Goal: Check status: Check status

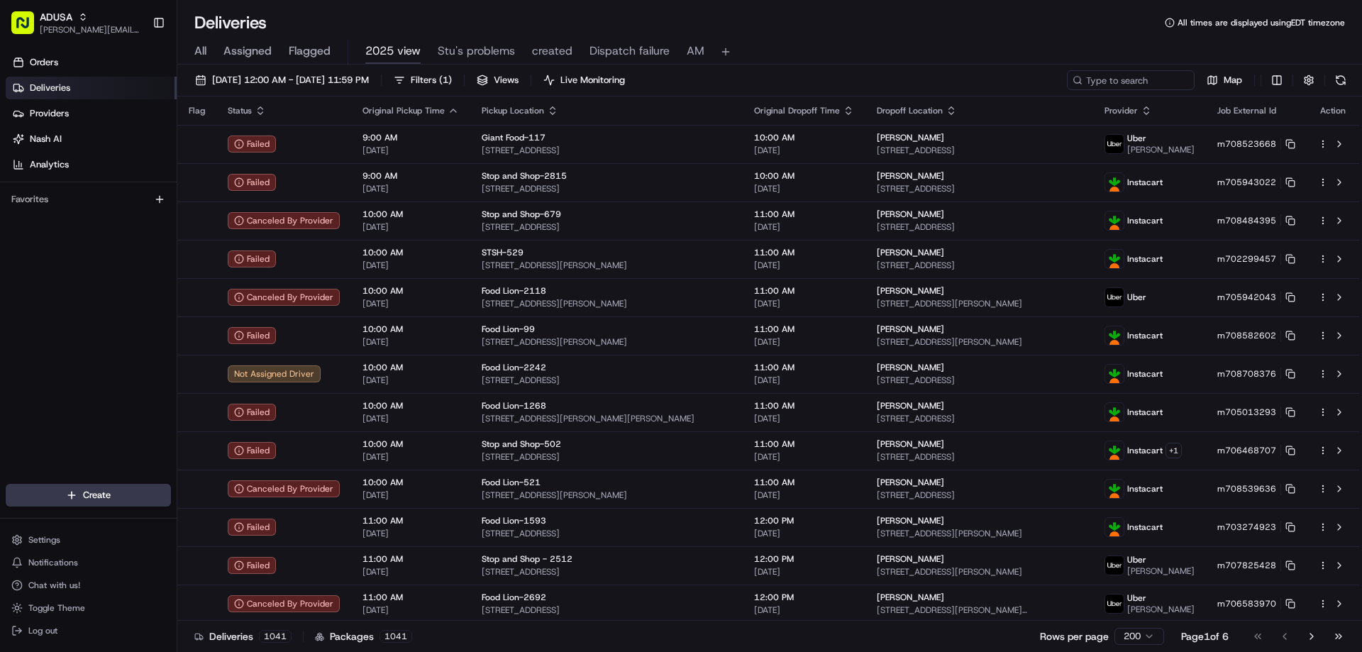
scroll to position [7167, 0]
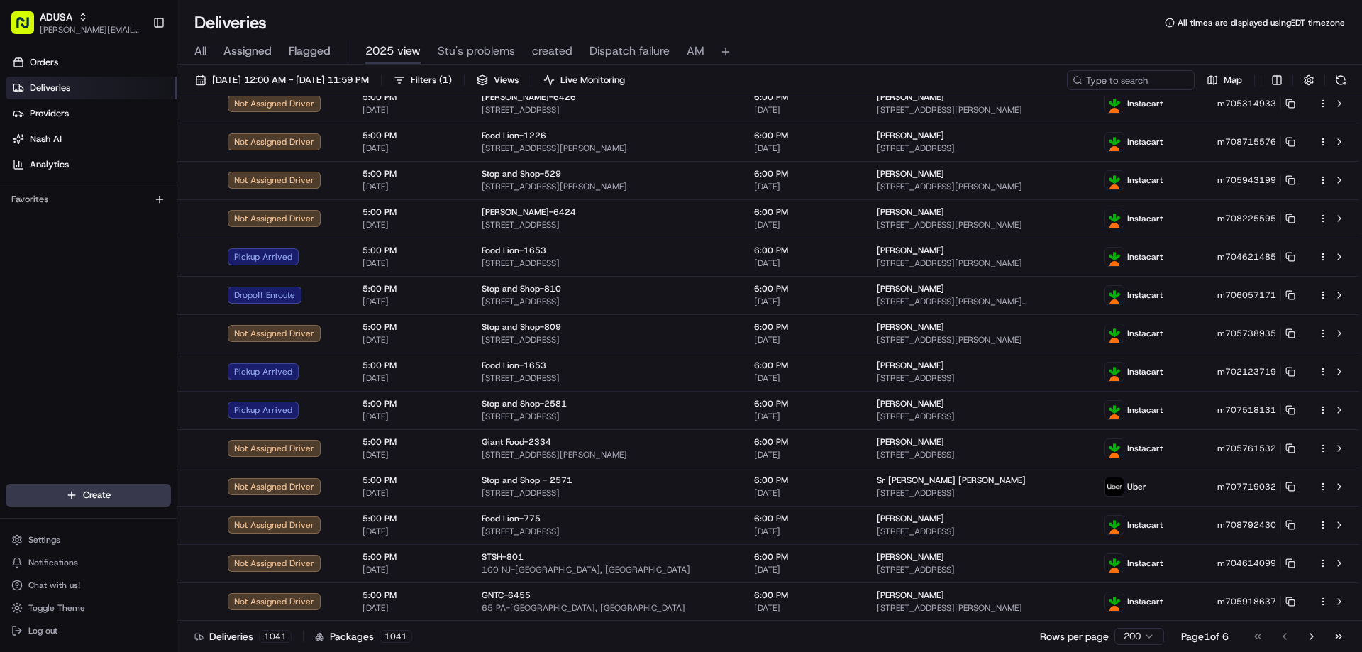
click at [205, 43] on span "All" at bounding box center [200, 51] width 12 height 17
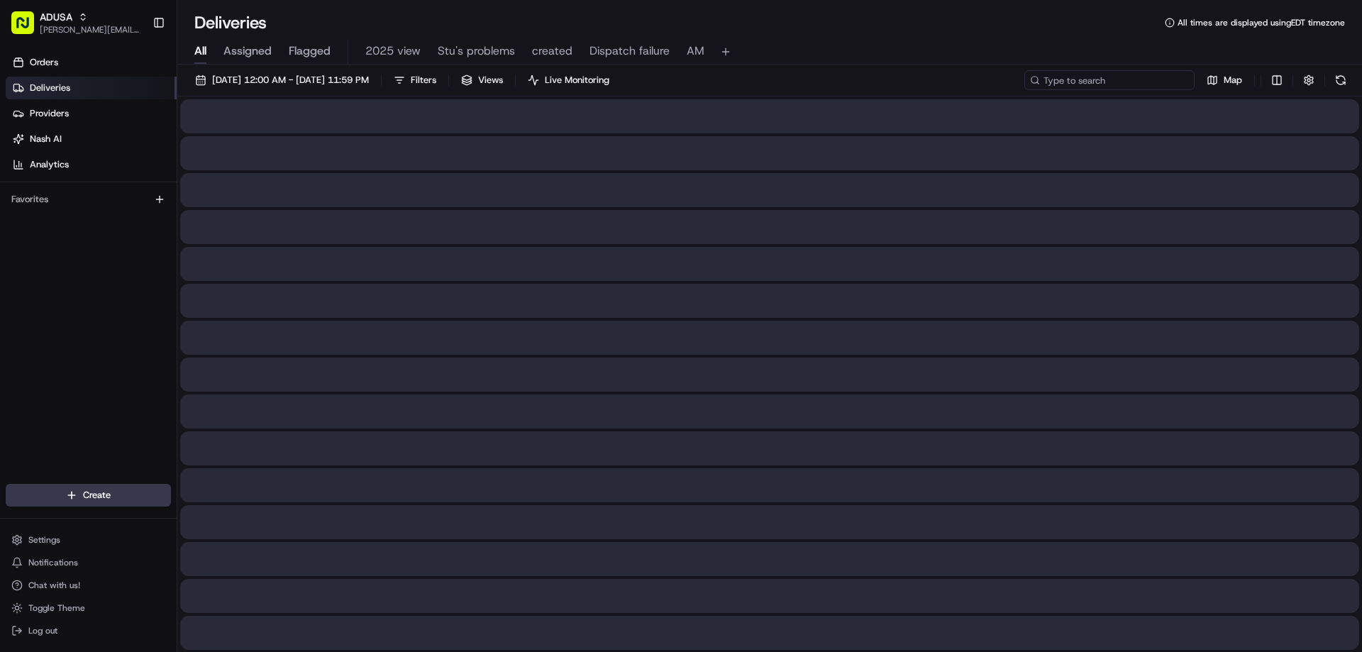
paste input "m708800962"
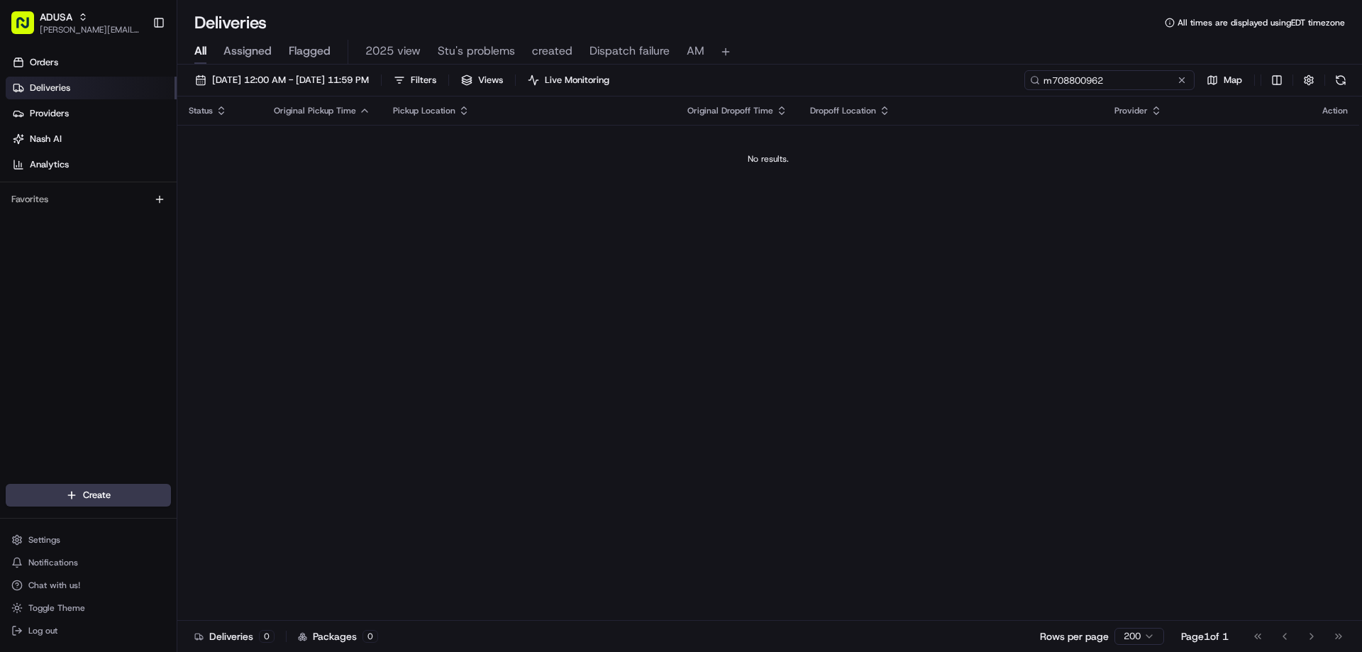
type input "m708800962"
click at [1035, 84] on div "[DATE] 12:00 AM - [DATE] 11:59 PM Filters Views Live Monitoring m708800962 Map" at bounding box center [769, 83] width 1185 height 26
click at [1092, 78] on input "m708800962" at bounding box center [1110, 80] width 170 height 20
click at [1038, 81] on div "[DATE] 12:00 AM - [DATE] 11:59 PM Filters Views Live Monitoring m708800962 Map" at bounding box center [769, 83] width 1185 height 26
click at [1083, 82] on input "m708800962" at bounding box center [1110, 80] width 170 height 20
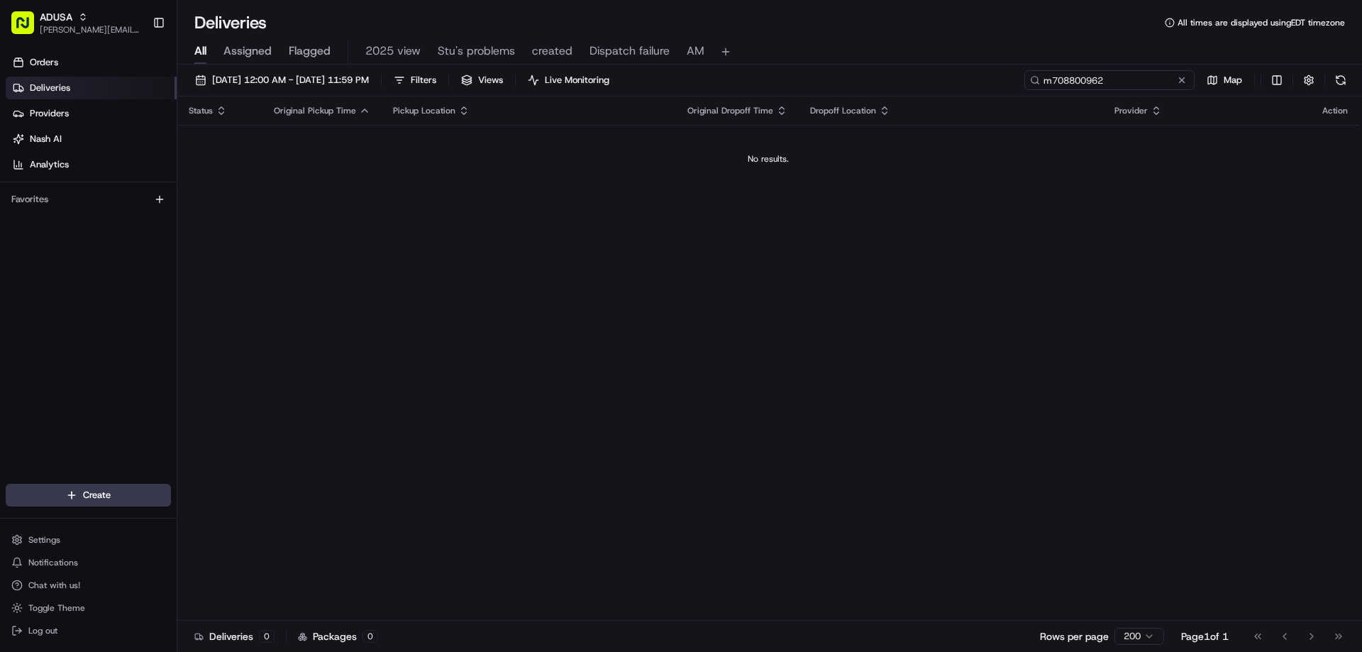
click at [1105, 81] on input "m708800962" at bounding box center [1110, 80] width 170 height 20
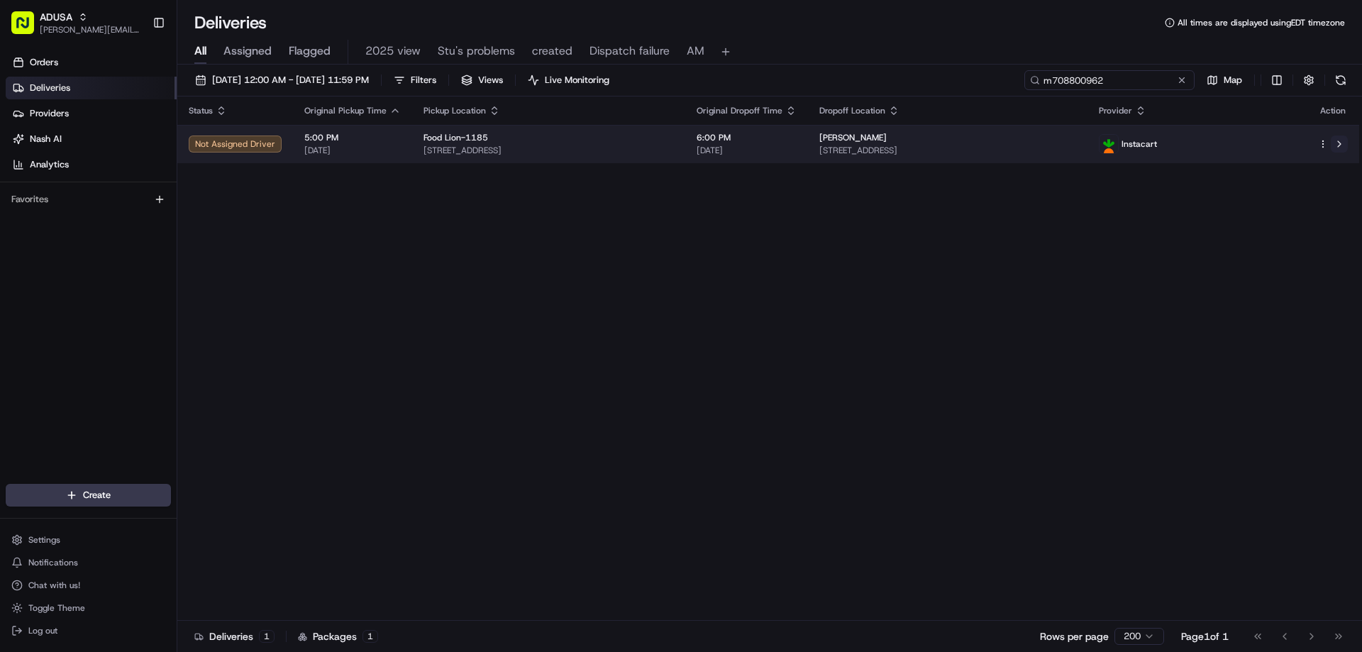
type input "m708800962"
click at [1338, 142] on button at bounding box center [1339, 144] width 17 height 17
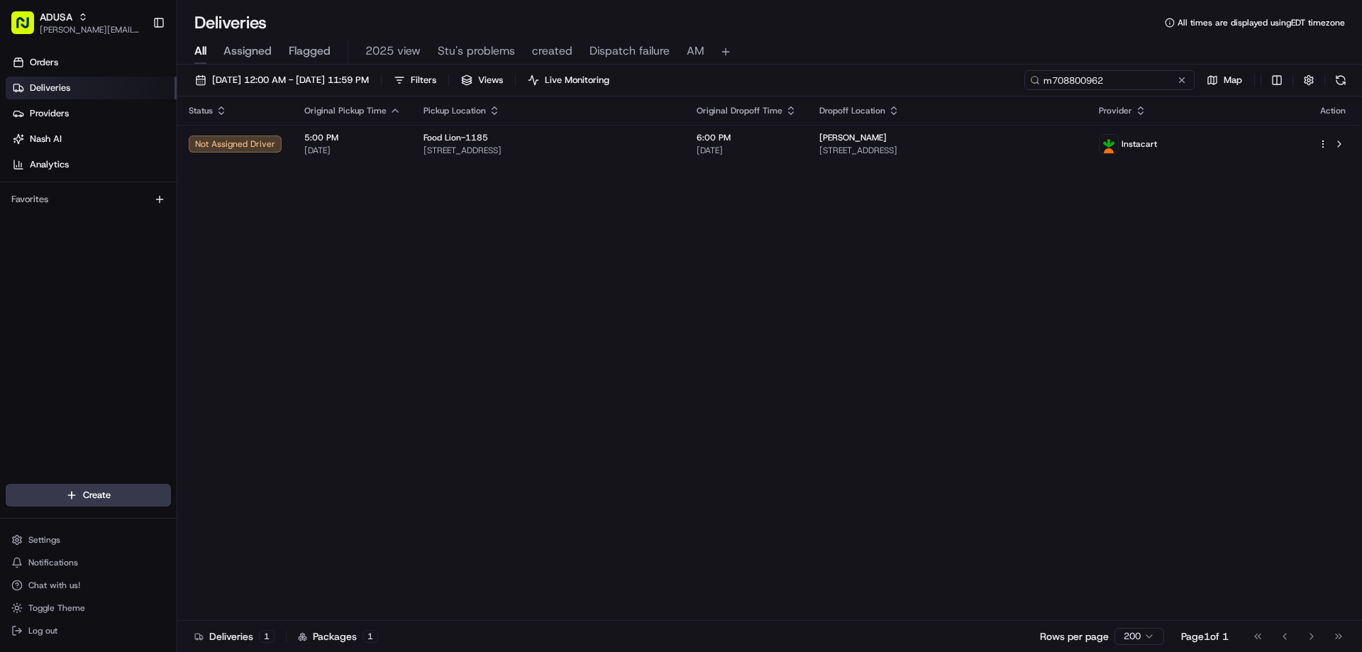
click at [1188, 86] on input "m708800962" at bounding box center [1110, 80] width 170 height 20
click at [1186, 82] on button at bounding box center [1182, 80] width 14 height 14
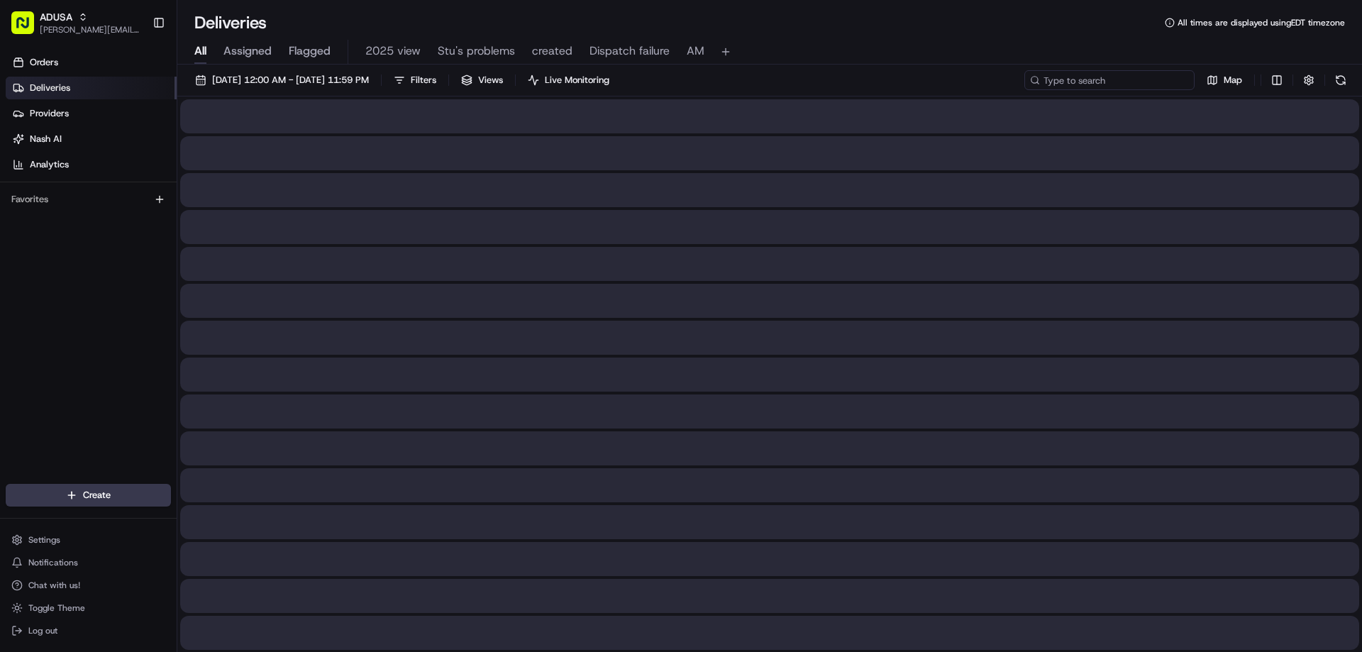
paste input "m708829913"
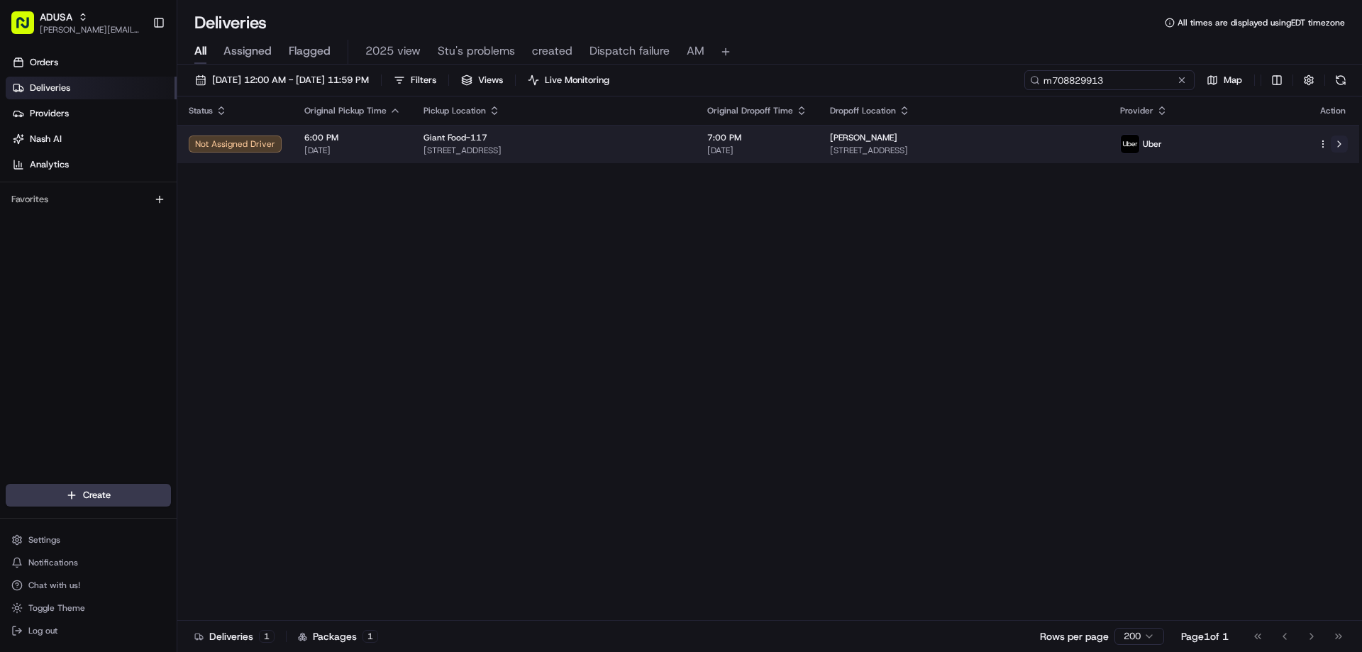
type input "m708829913"
click at [1344, 142] on button at bounding box center [1339, 144] width 17 height 17
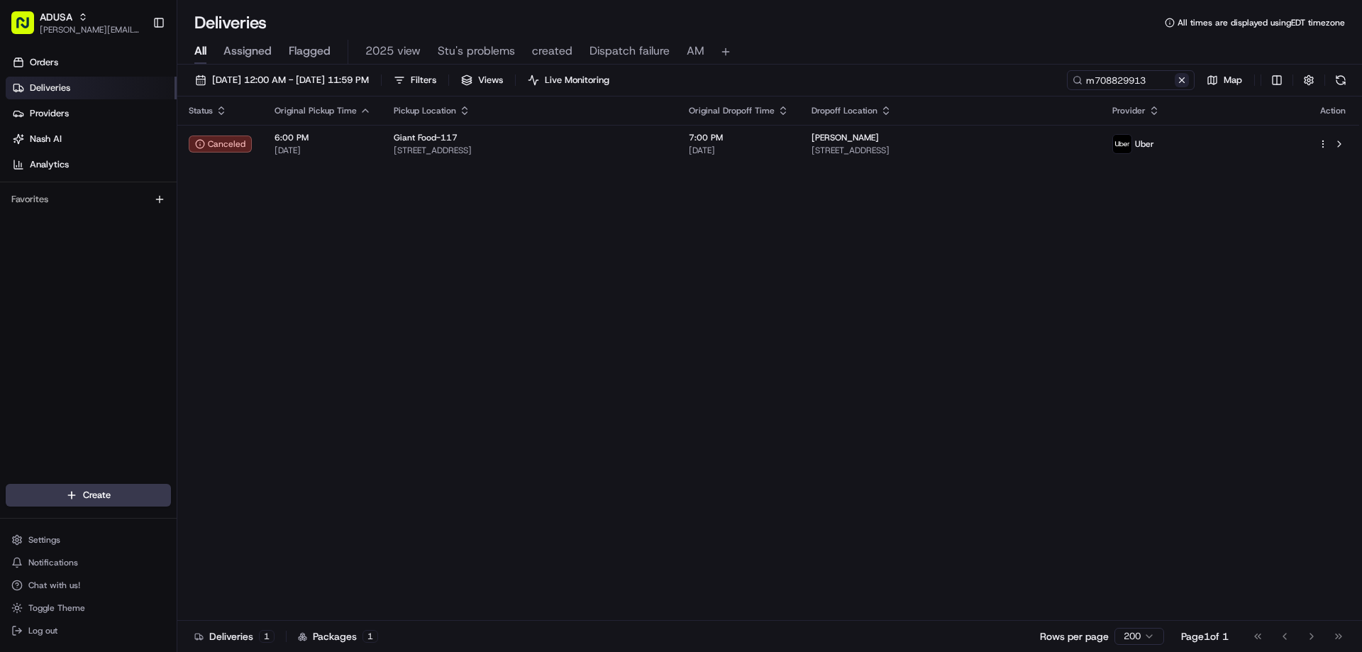
click at [1186, 80] on button at bounding box center [1182, 80] width 14 height 14
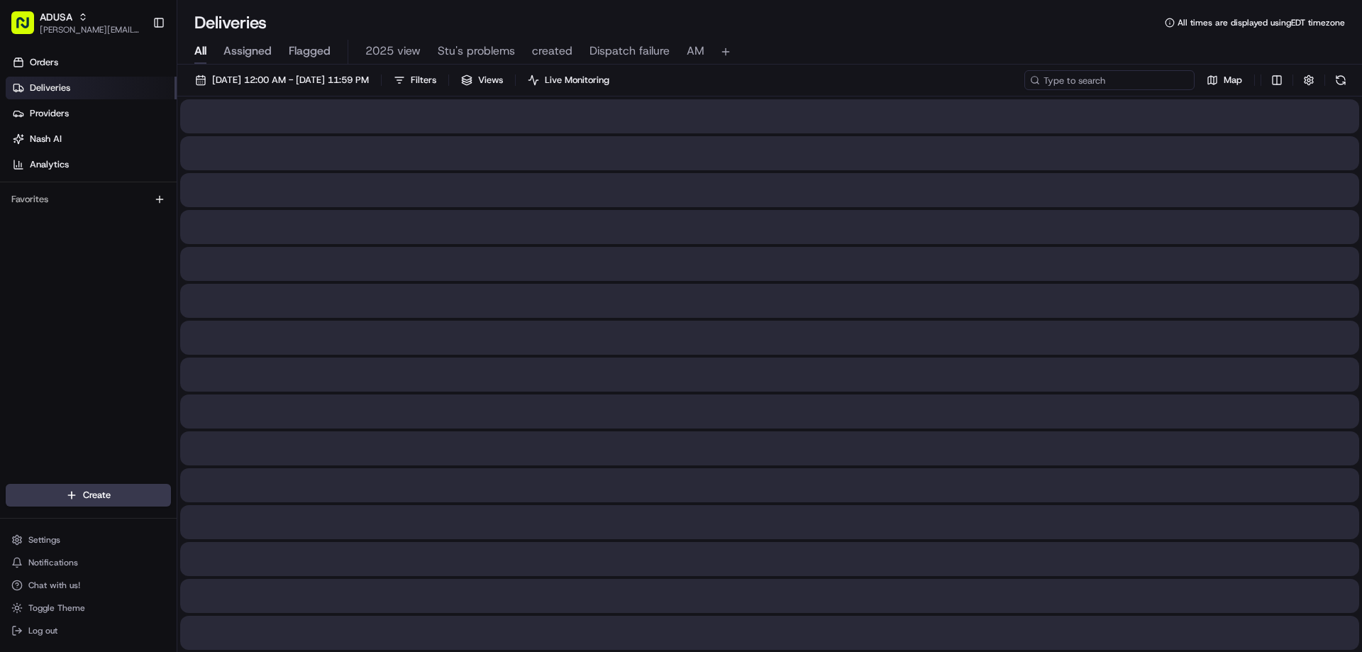
paste input "m708593275"
type input "m708593275"
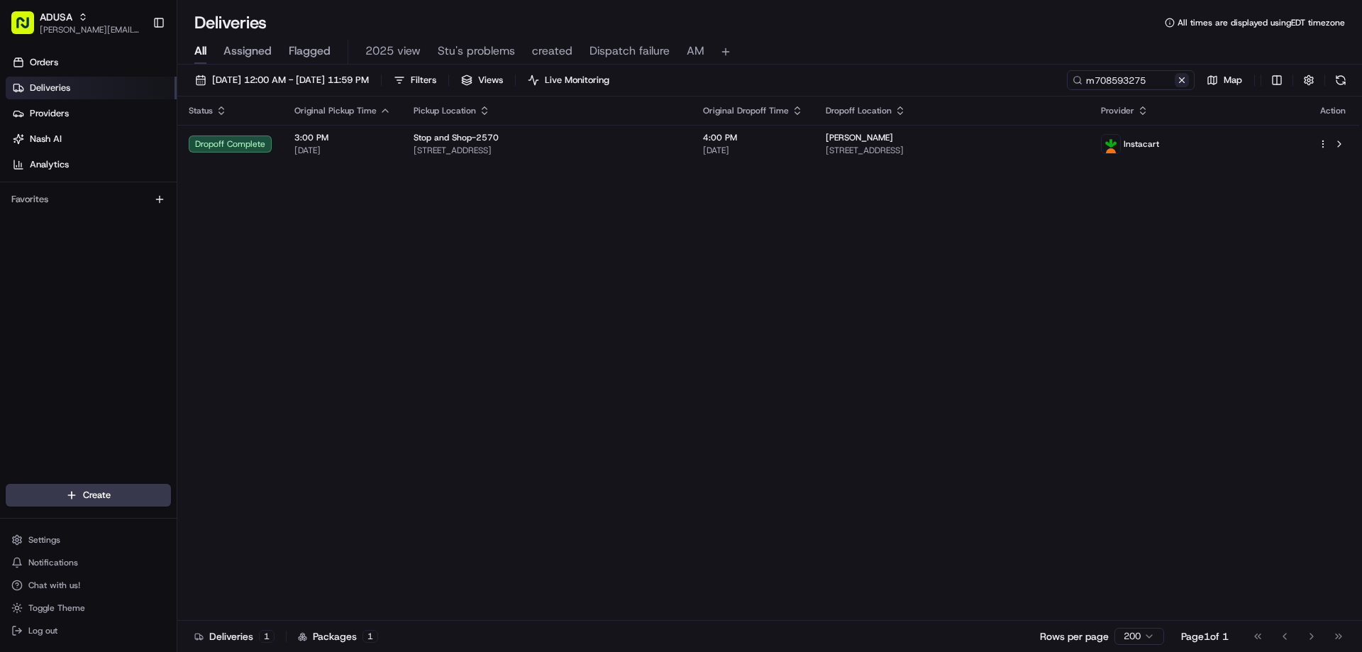
click at [1182, 77] on button at bounding box center [1182, 80] width 14 height 14
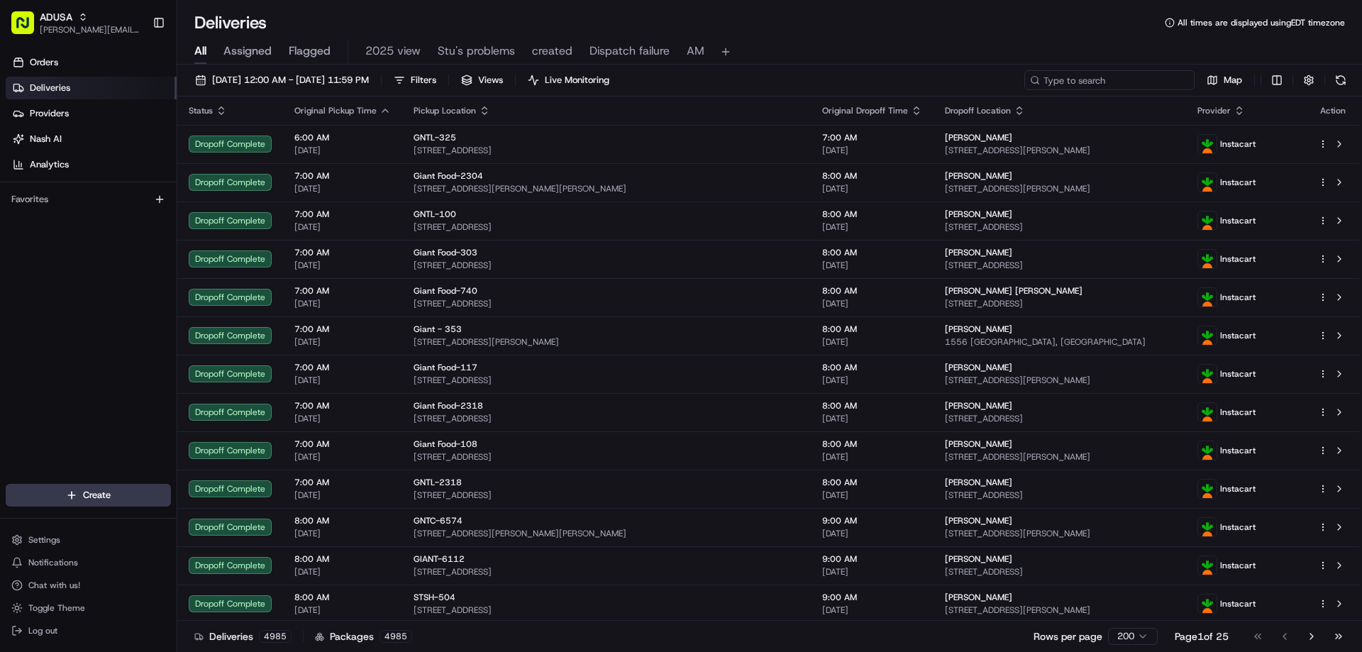
paste input "m708595770"
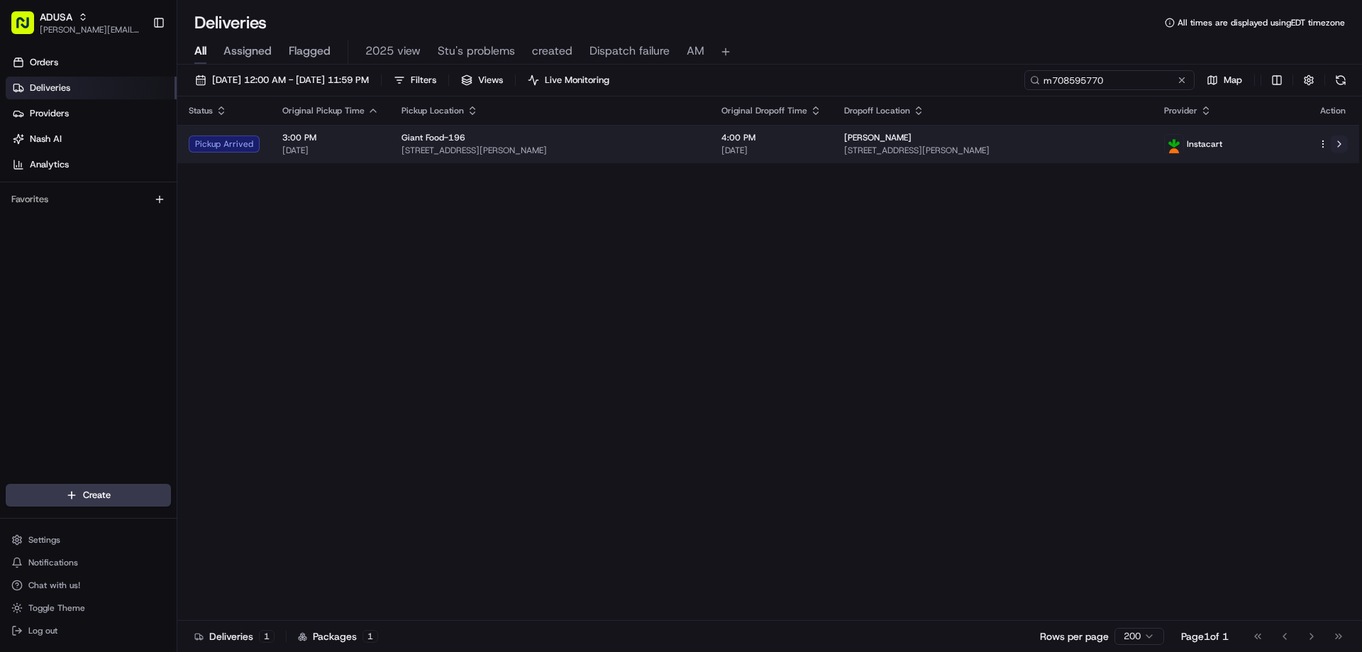
type input "m708595770"
click at [1337, 142] on button at bounding box center [1339, 144] width 17 height 17
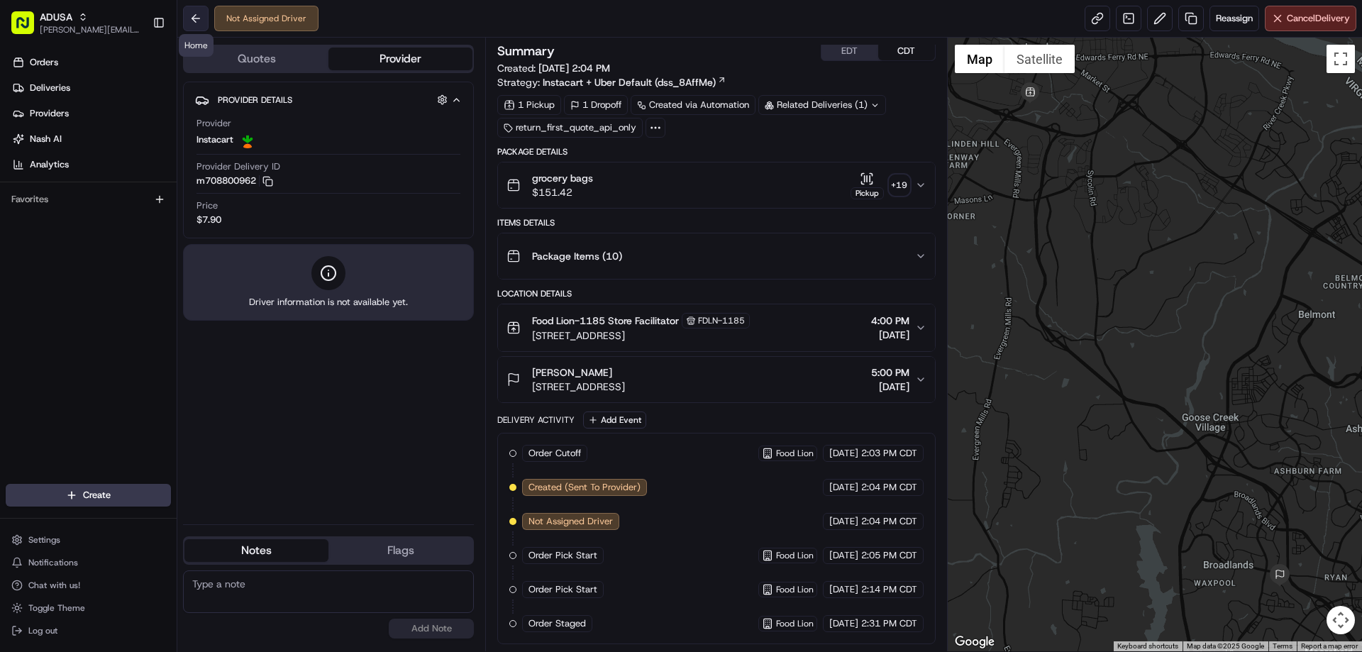
click at [199, 15] on button at bounding box center [196, 19] width 26 height 26
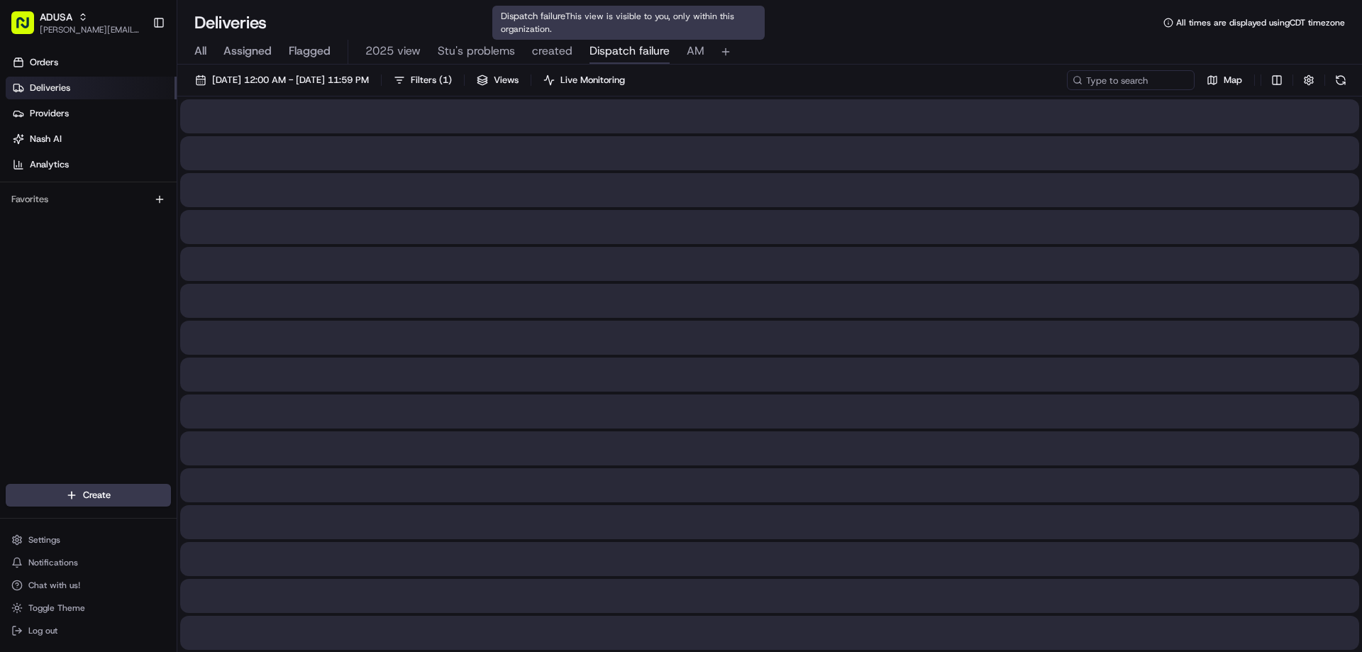
click at [614, 52] on span "Dispatch failure" at bounding box center [630, 51] width 80 height 17
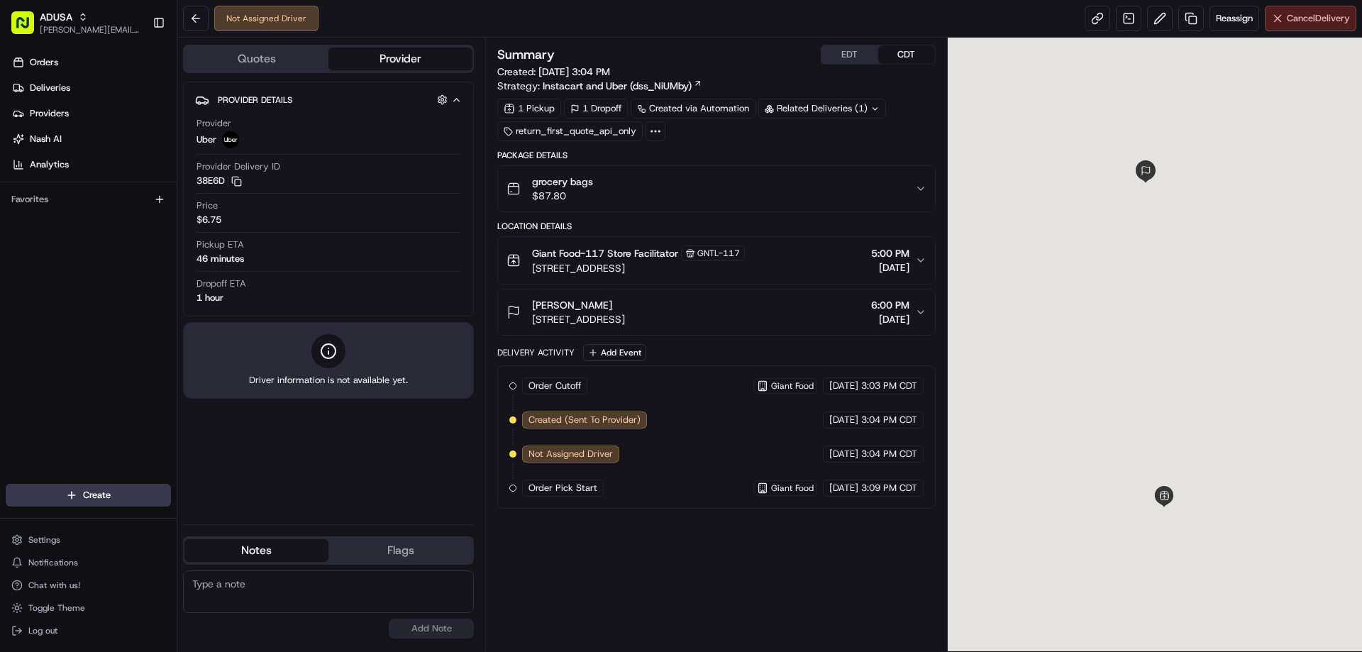
click at [1272, 16] on button "Cancel Delivery" at bounding box center [1311, 19] width 92 height 26
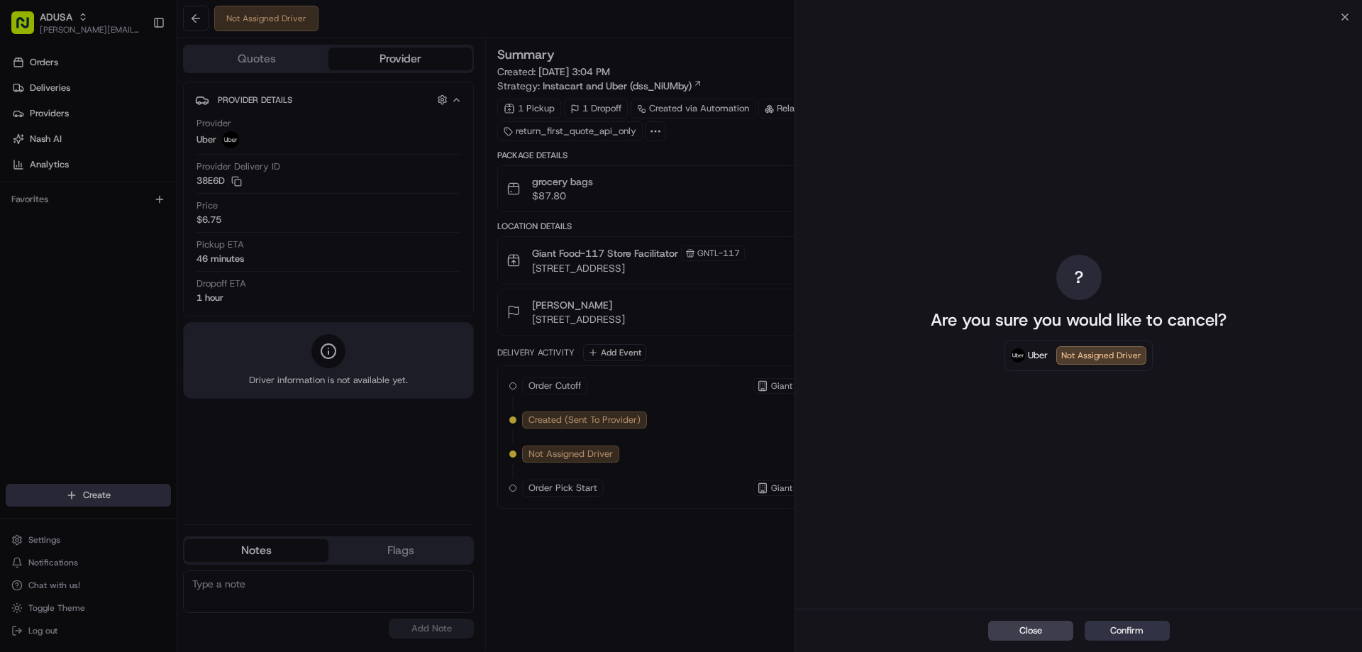
click at [1135, 632] on button "Confirm" at bounding box center [1127, 631] width 85 height 20
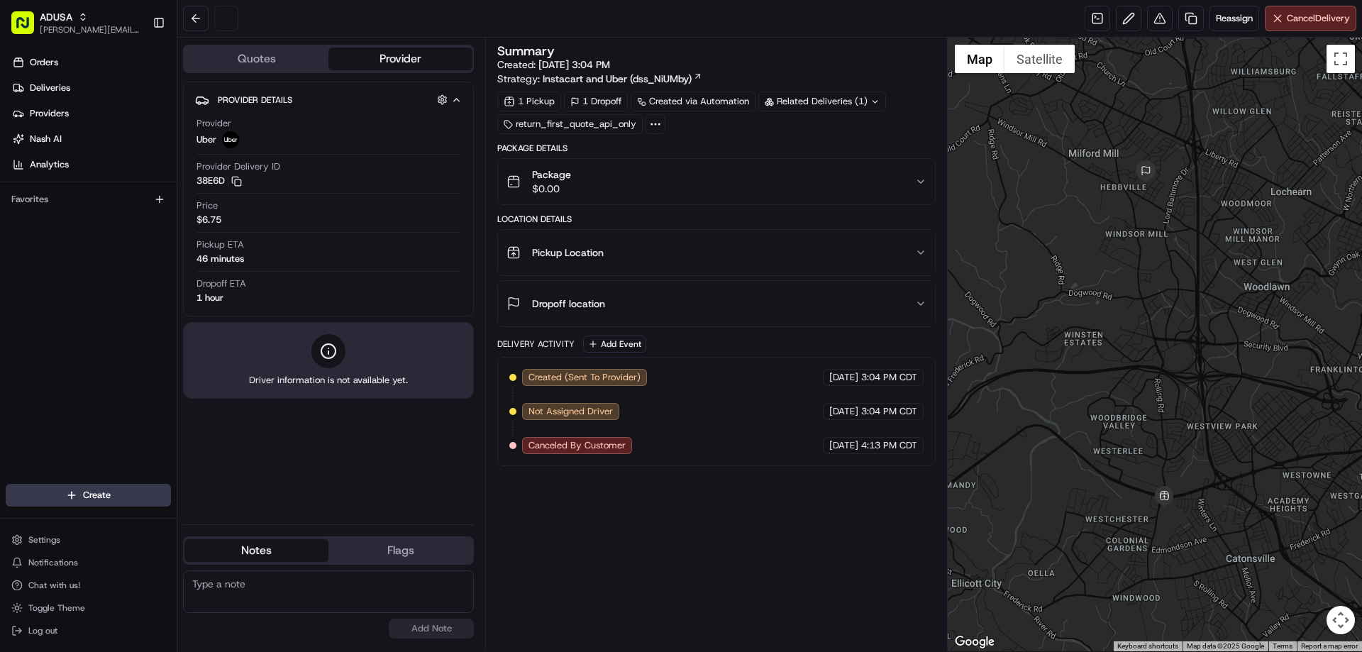
click at [224, 587] on textarea at bounding box center [328, 591] width 291 height 43
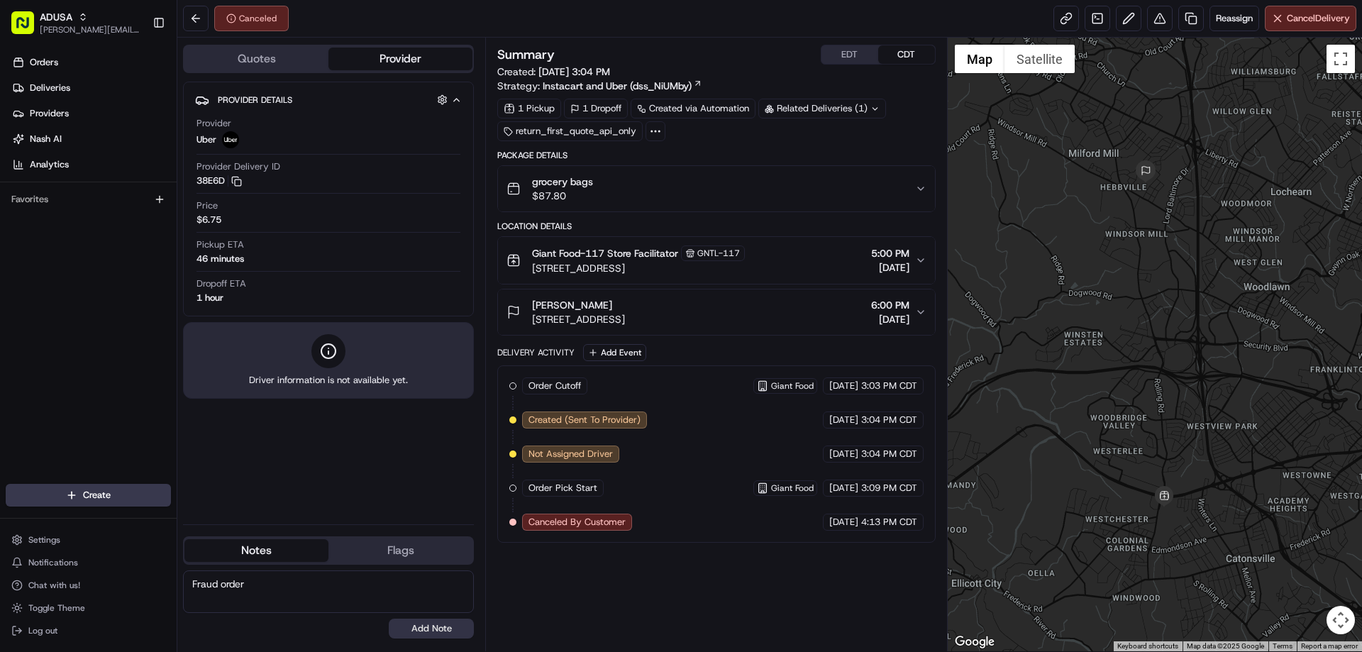
type textarea "Fraud order"
click at [396, 634] on button "Add Note" at bounding box center [431, 629] width 85 height 20
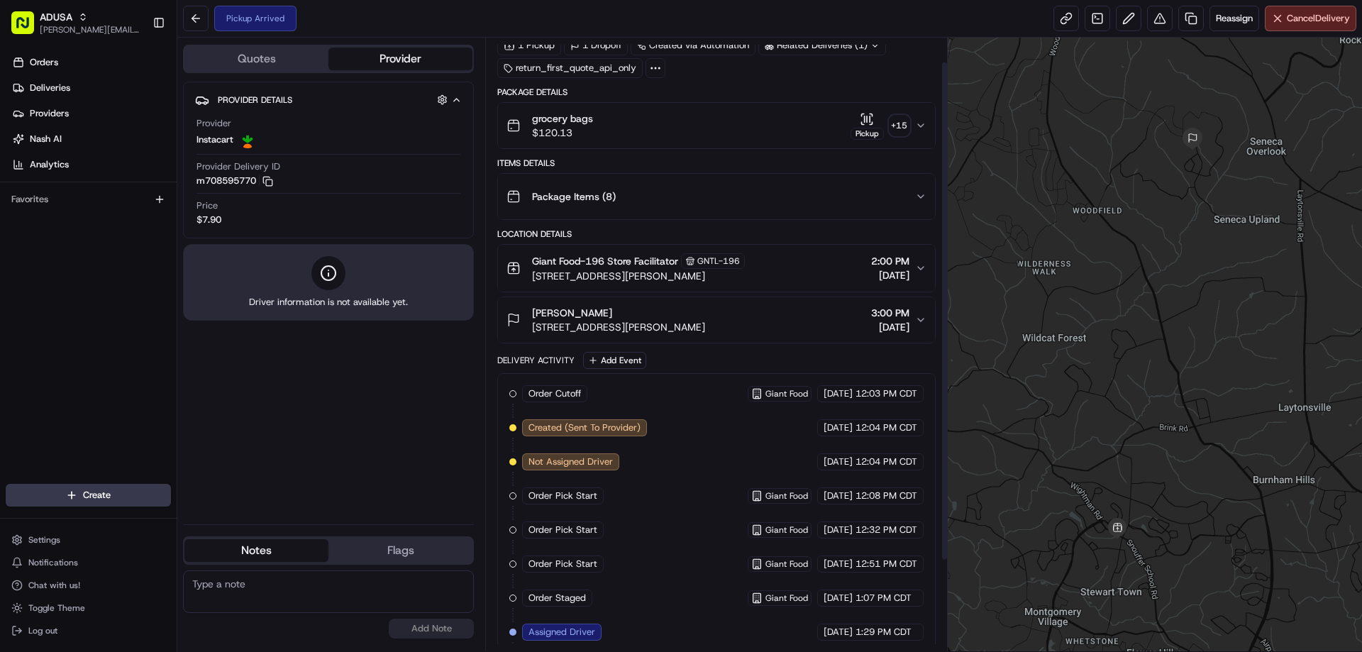
scroll to position [140, 0]
